Goal: Information Seeking & Learning: Find specific fact

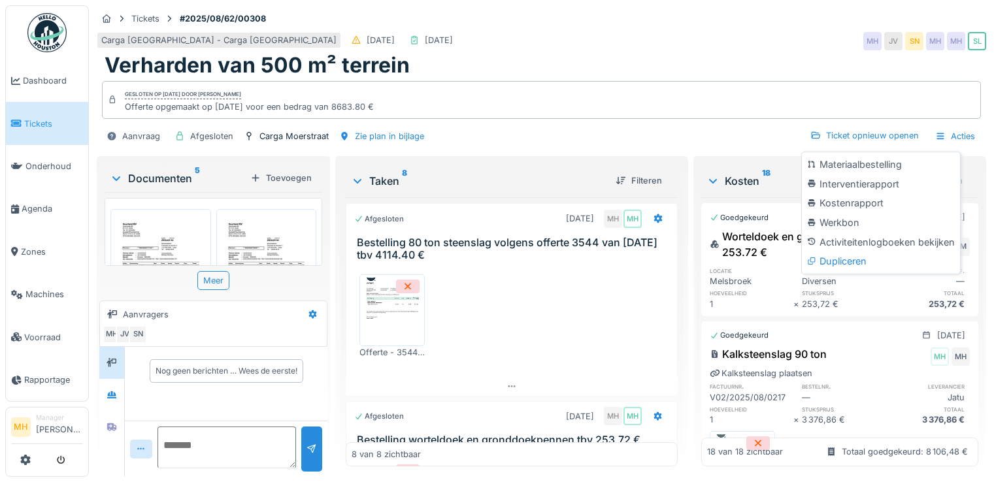
scroll to position [10, 0]
click at [50, 119] on span "Tickets" at bounding box center [53, 124] width 59 height 12
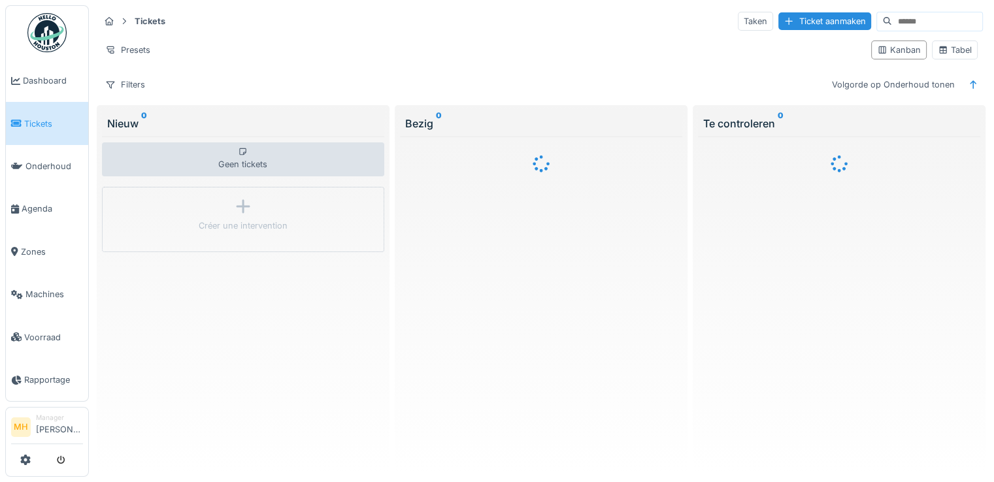
click at [892, 16] on input at bounding box center [937, 21] width 90 height 18
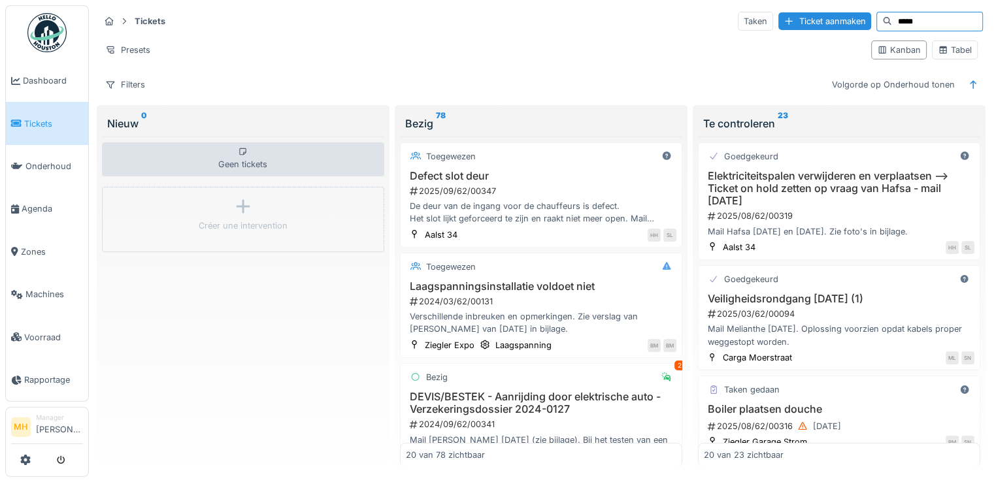
type input "*****"
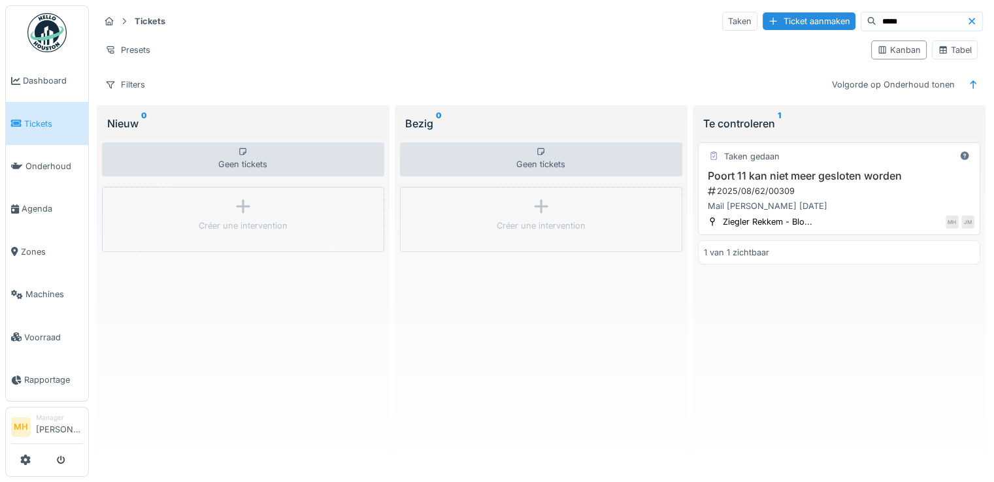
click at [798, 172] on h3 "Poort 11 kan niet meer gesloten worden" at bounding box center [839, 176] width 271 height 12
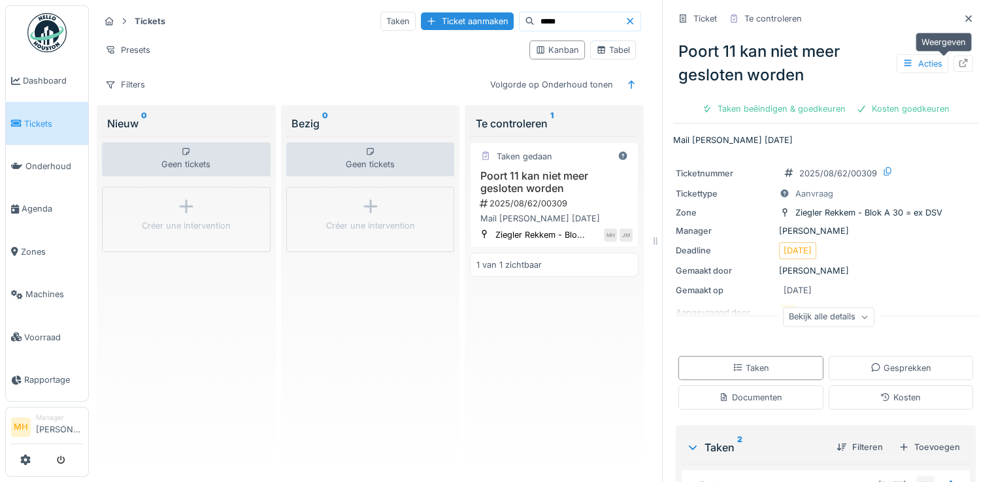
click at [958, 61] on icon at bounding box center [963, 63] width 10 height 8
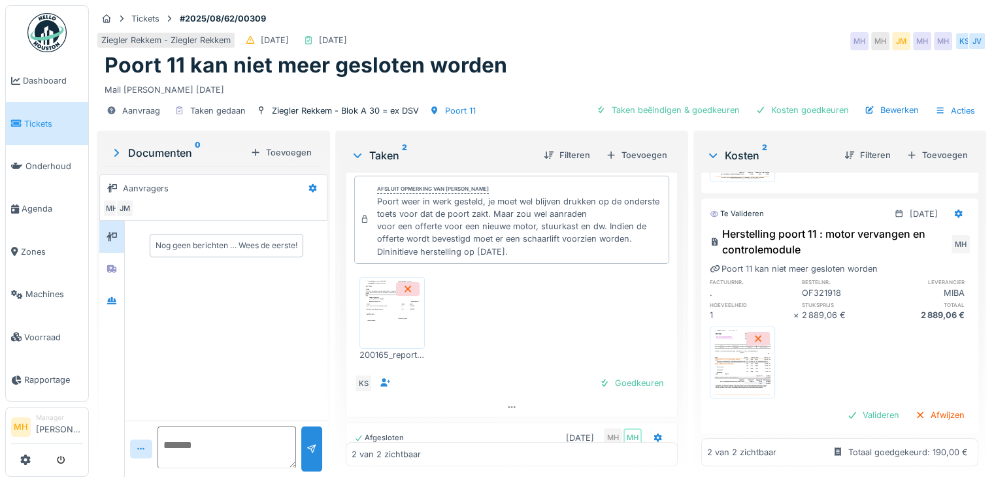
scroll to position [10, 0]
click at [725, 333] on img at bounding box center [742, 362] width 59 height 65
